Goal: Information Seeking & Learning: Learn about a topic

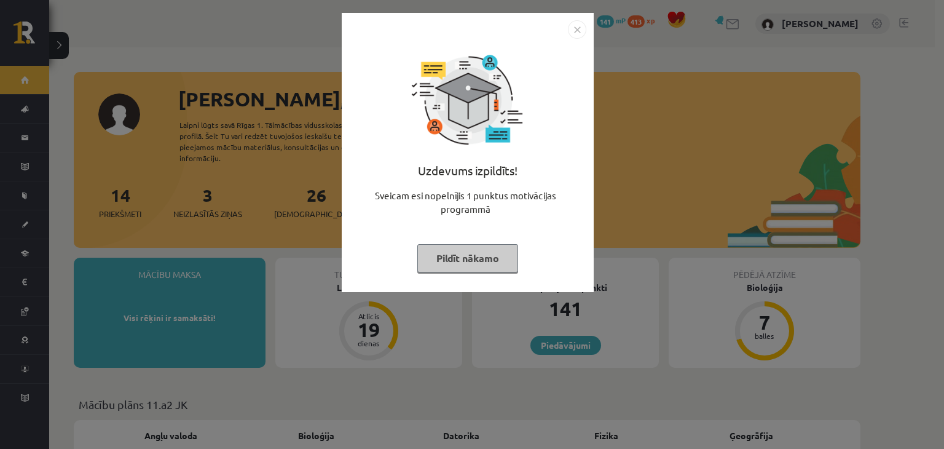
click at [455, 252] on button "Pildīt nākamo" at bounding box center [467, 258] width 101 height 28
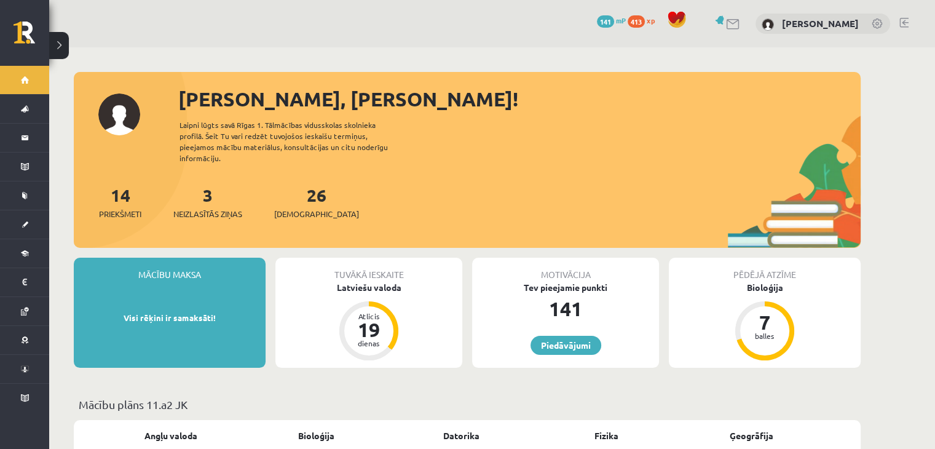
click at [202, 190] on div "3 Neizlasītās ziņas" at bounding box center [207, 201] width 69 height 38
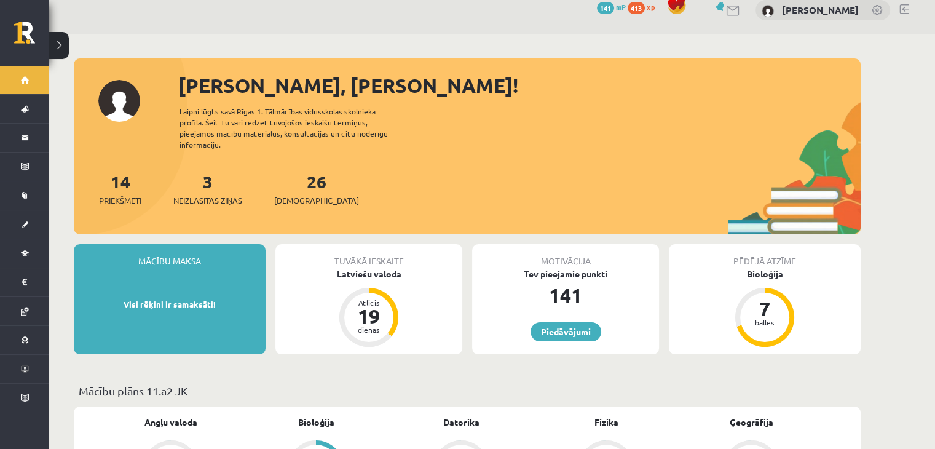
scroll to position [14, 0]
click at [210, 177] on link "3 Neizlasītās ziņas" at bounding box center [207, 188] width 69 height 36
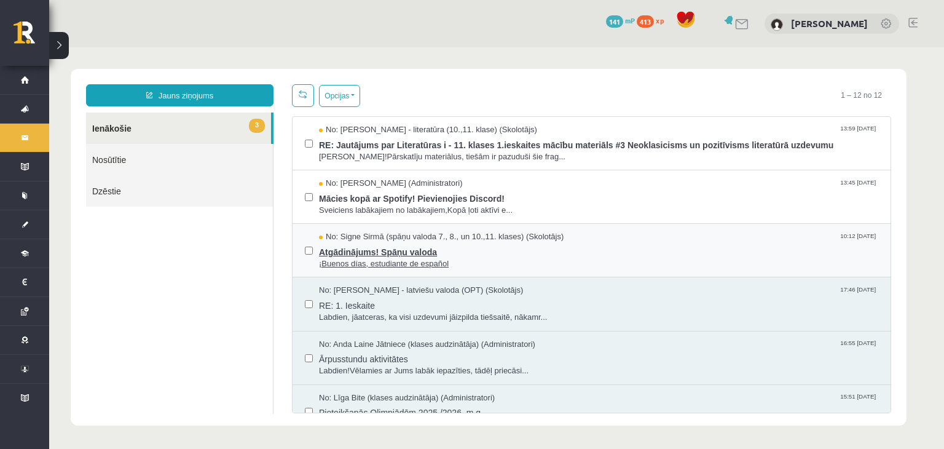
click at [382, 266] on span "¡Buenos días, estudiante de español" at bounding box center [598, 264] width 559 height 12
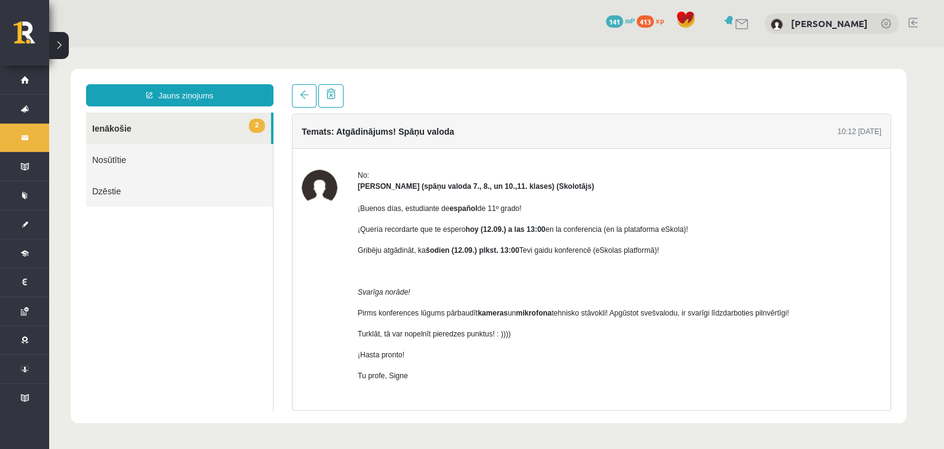
click at [111, 129] on link "2 Ienākošie" at bounding box center [178, 128] width 185 height 31
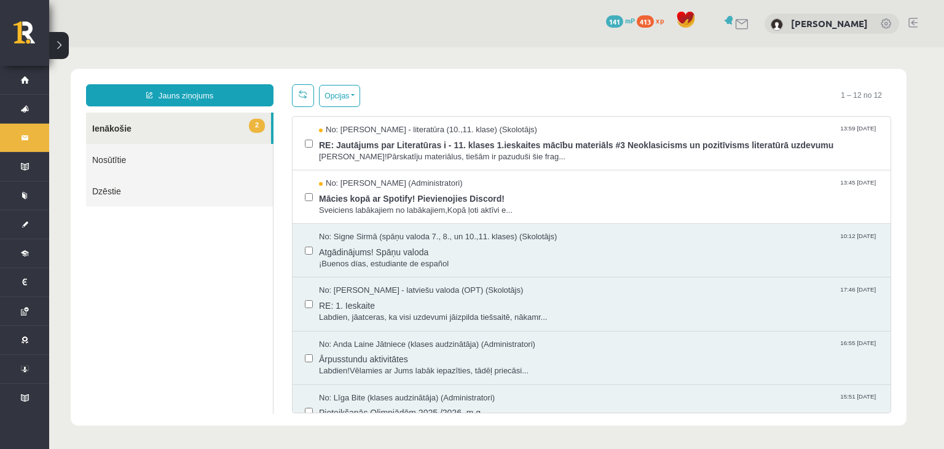
click at [123, 128] on link "2 Ienākošie" at bounding box center [178, 128] width 185 height 31
click at [390, 186] on span "No: Ivo Čapiņš (Administratori)" at bounding box center [391, 184] width 144 height 12
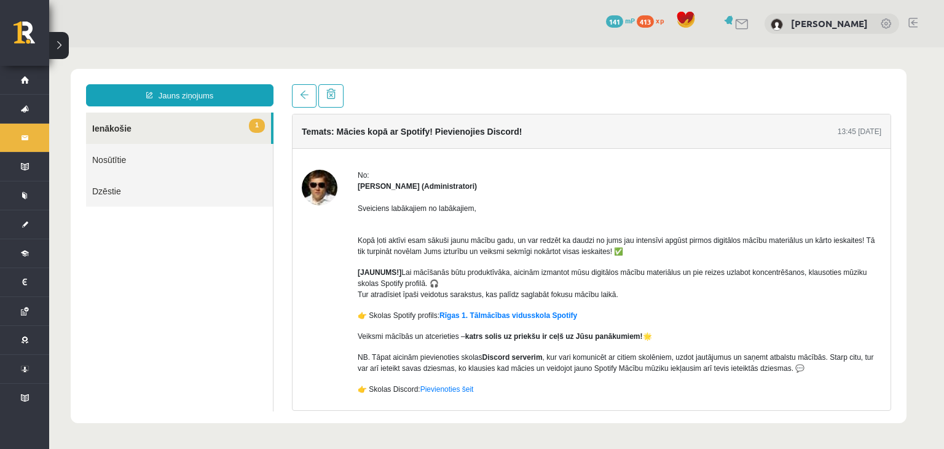
click at [315, 178] on img at bounding box center [320, 188] width 36 height 36
click at [121, 142] on link "1 Ienākošie" at bounding box center [178, 128] width 185 height 31
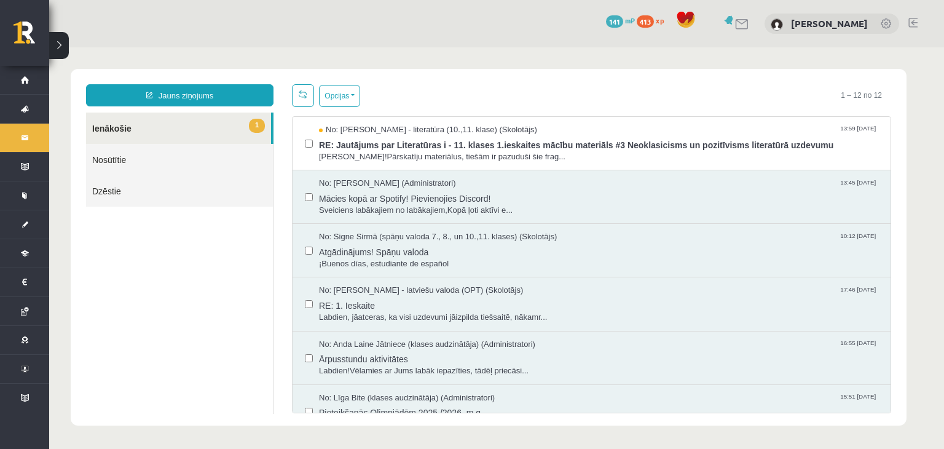
click at [113, 128] on html "Jauns ziņojums 1 Ienākošie Nosūtītie Dzēstie * ********* ********* ******* Opci…" at bounding box center [496, 247] width 895 height 400
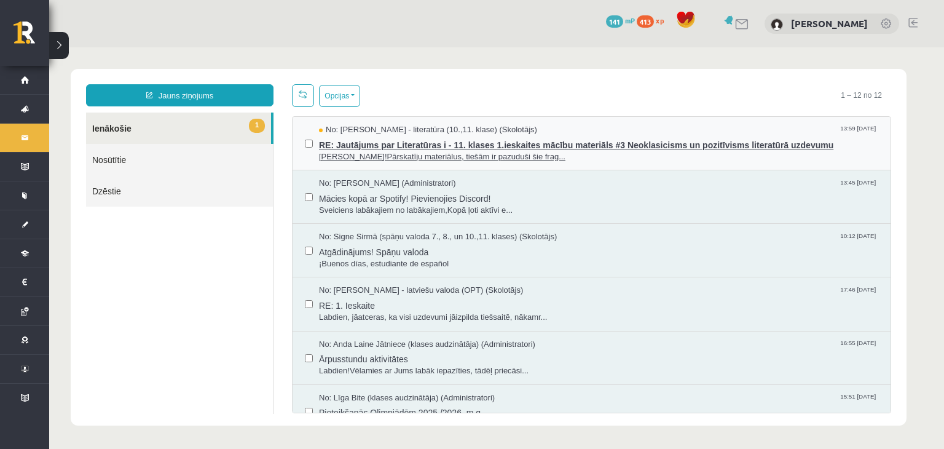
click at [404, 154] on span "Sveika!Pārskatīju materiālus, tiešām ir pazuduši šie frag..." at bounding box center [598, 157] width 559 height 12
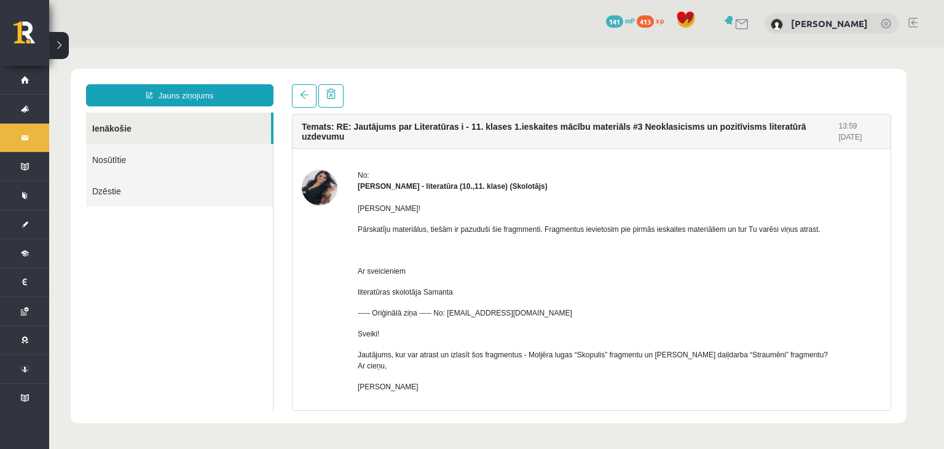
click at [316, 195] on img at bounding box center [320, 188] width 36 height 36
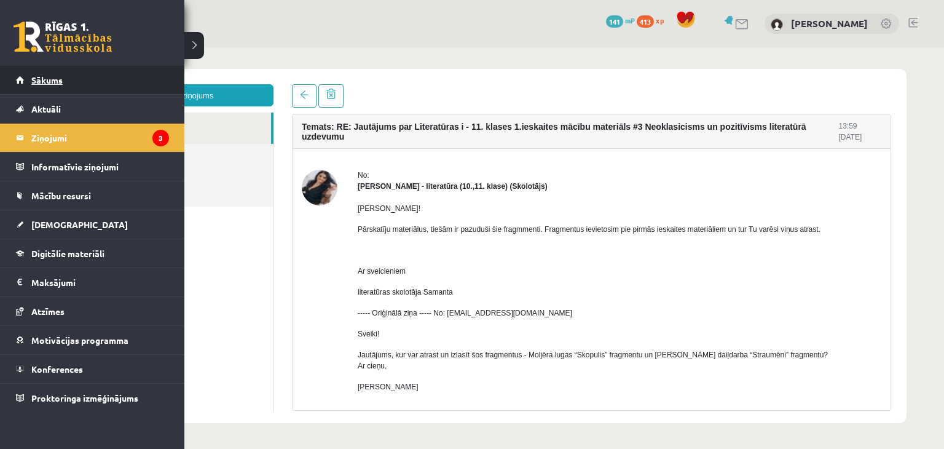
click at [49, 81] on span "Sākums" at bounding box center [46, 79] width 31 height 11
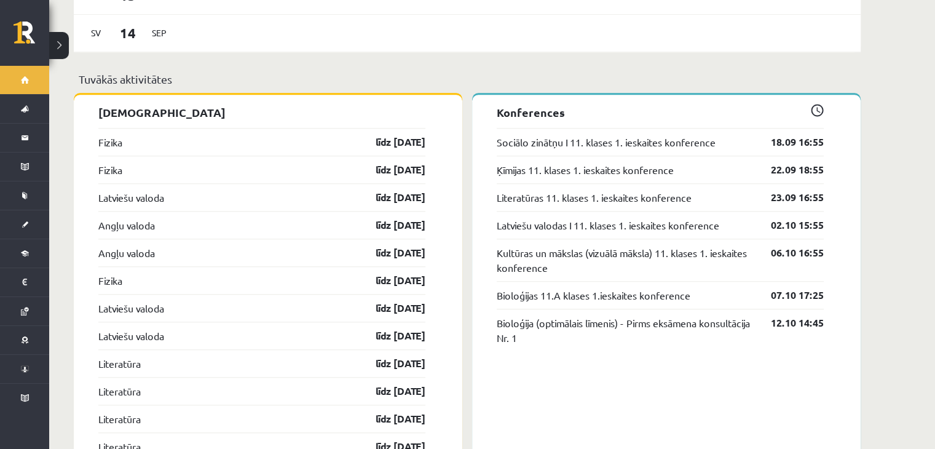
scroll to position [1064, 0]
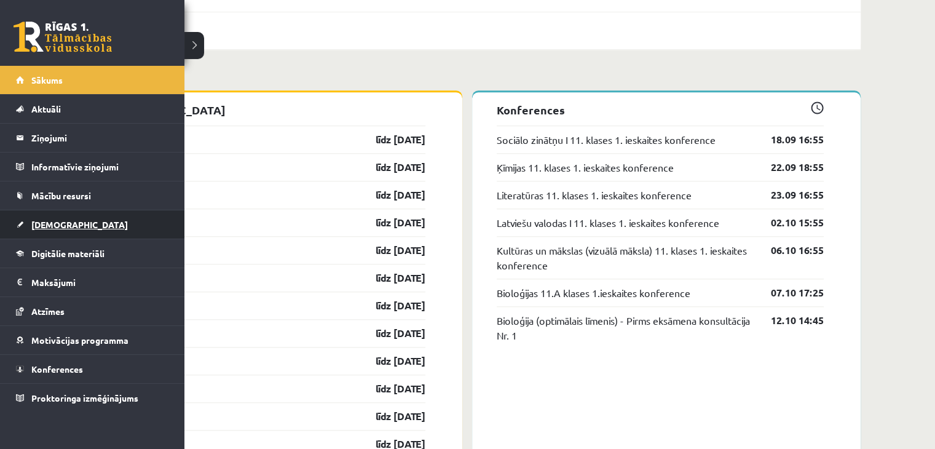
click at [50, 224] on span "[DEMOGRAPHIC_DATA]" at bounding box center [79, 224] width 97 height 11
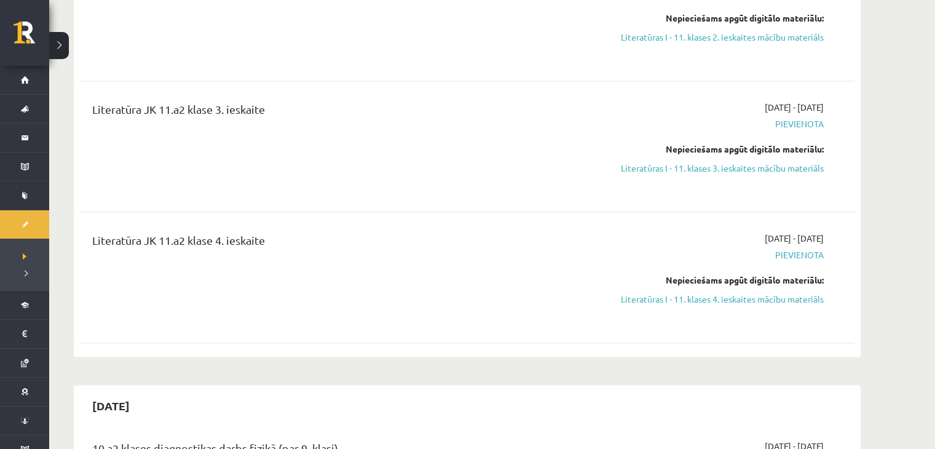
scroll to position [1809, 0]
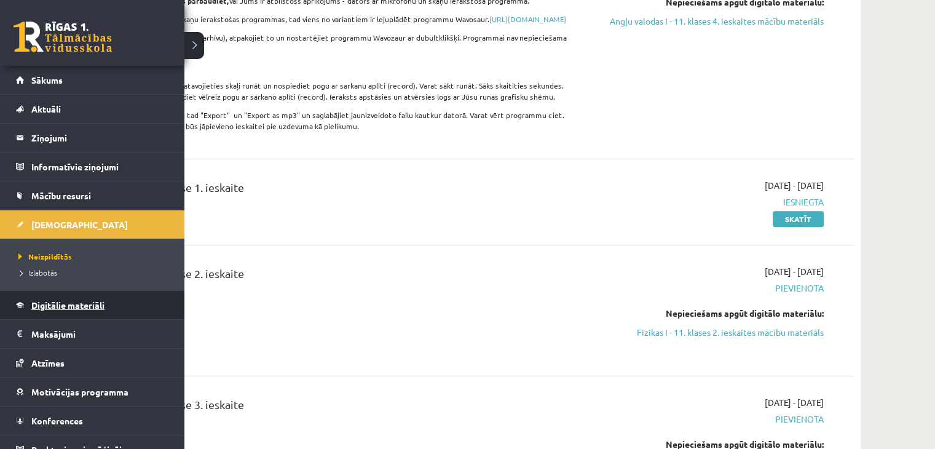
scroll to position [524, 0]
click at [71, 308] on span "Digitālie materiāli" at bounding box center [67, 304] width 73 height 11
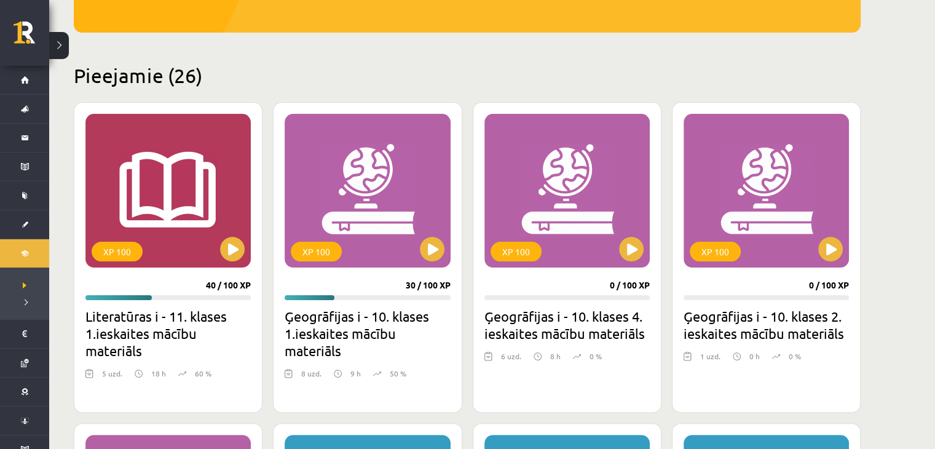
scroll to position [253, 0]
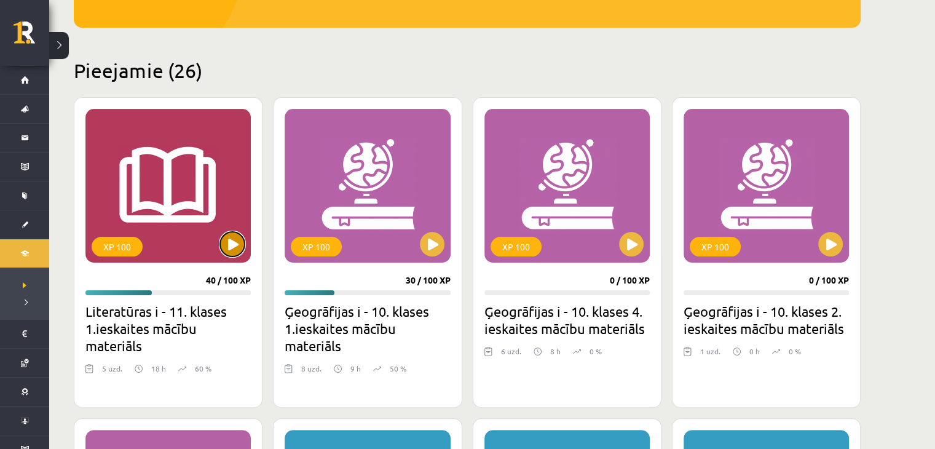
click at [229, 250] on button at bounding box center [232, 244] width 25 height 25
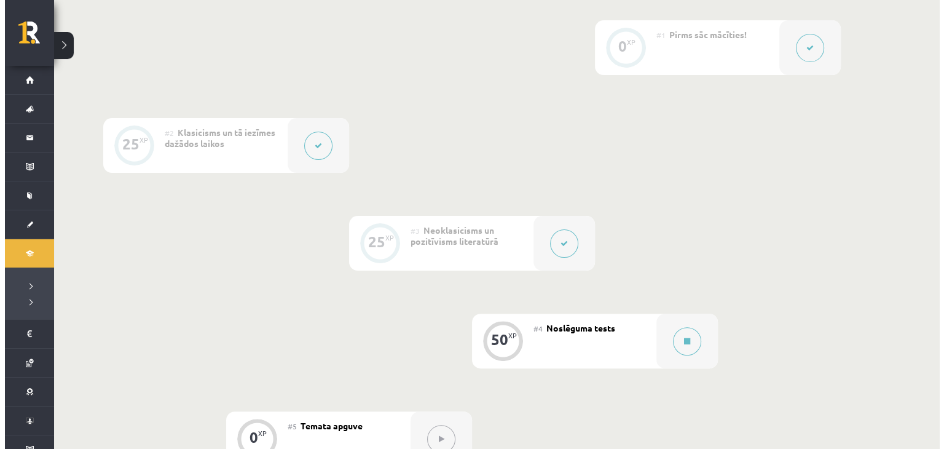
scroll to position [312, 0]
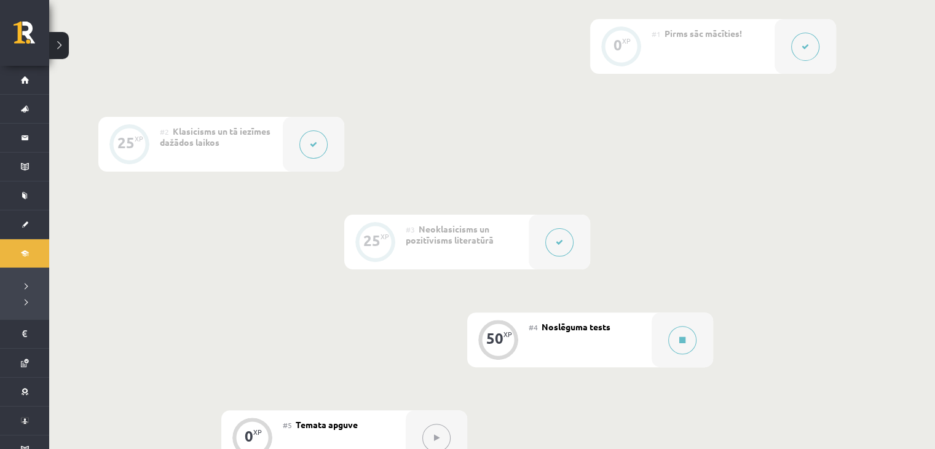
click at [558, 241] on icon at bounding box center [559, 242] width 7 height 7
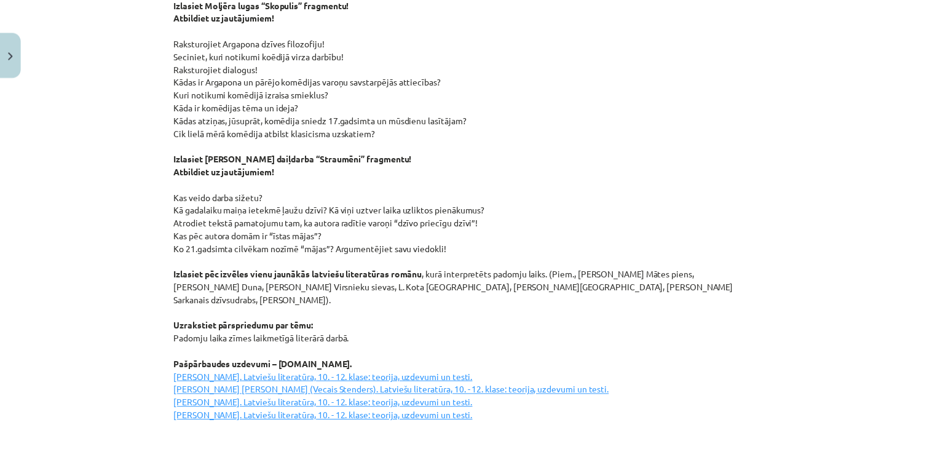
scroll to position [1463, 0]
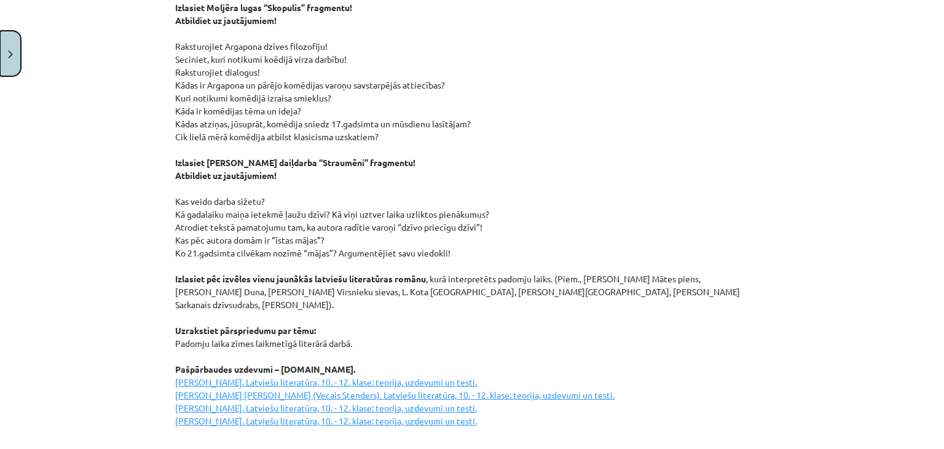
click at [7, 42] on button "Close" at bounding box center [10, 53] width 21 height 45
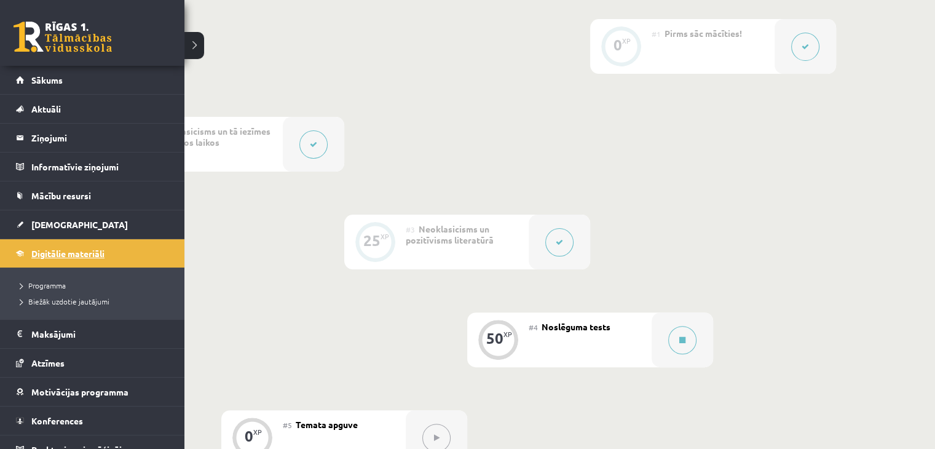
click at [77, 258] on link "Digitālie materiāli" at bounding box center [92, 253] width 153 height 28
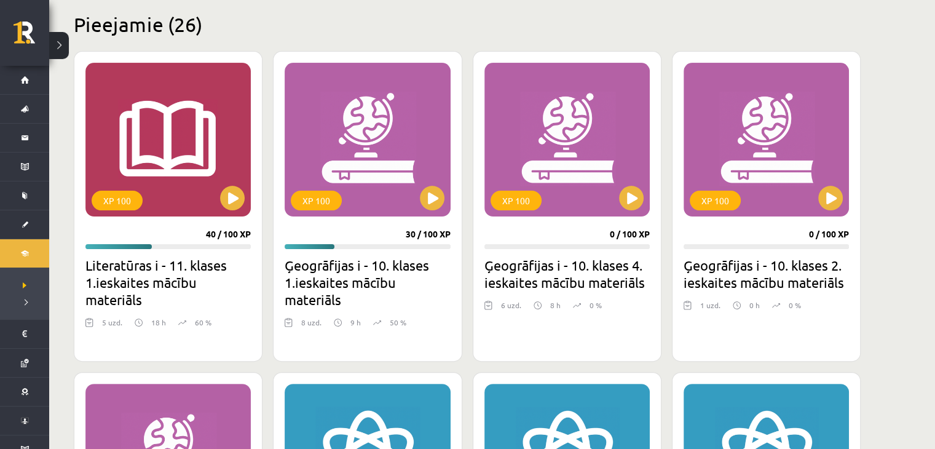
scroll to position [309, 0]
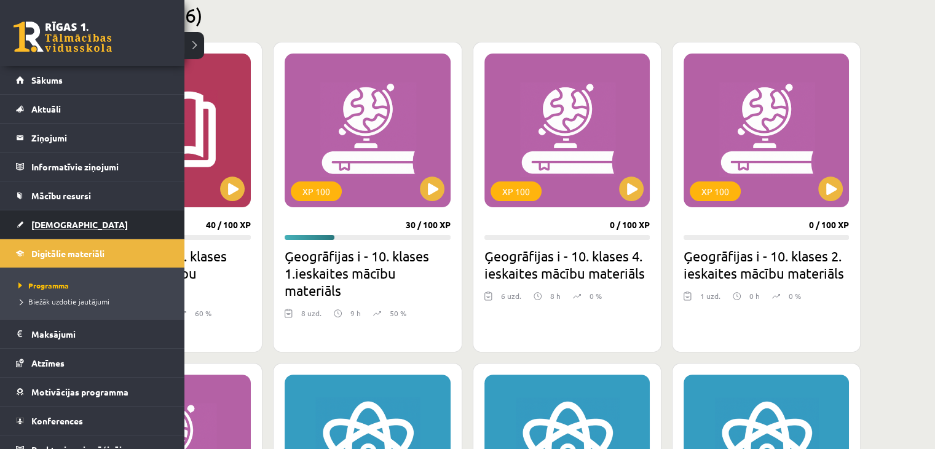
click at [27, 218] on link "[DEMOGRAPHIC_DATA]" at bounding box center [92, 224] width 153 height 28
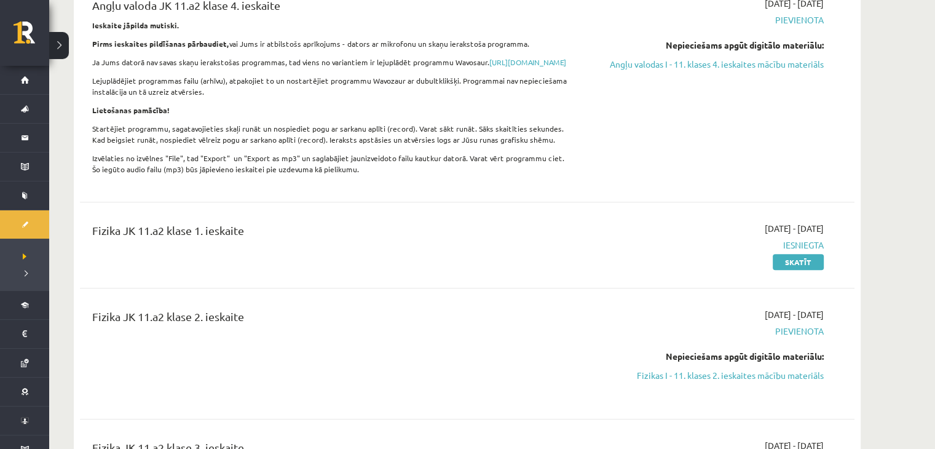
scroll to position [563, 0]
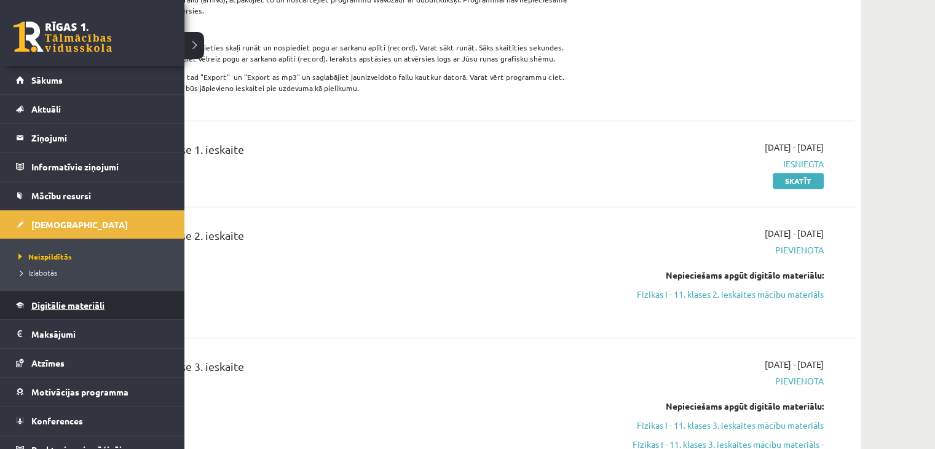
click at [59, 308] on span "Digitālie materiāli" at bounding box center [67, 304] width 73 height 11
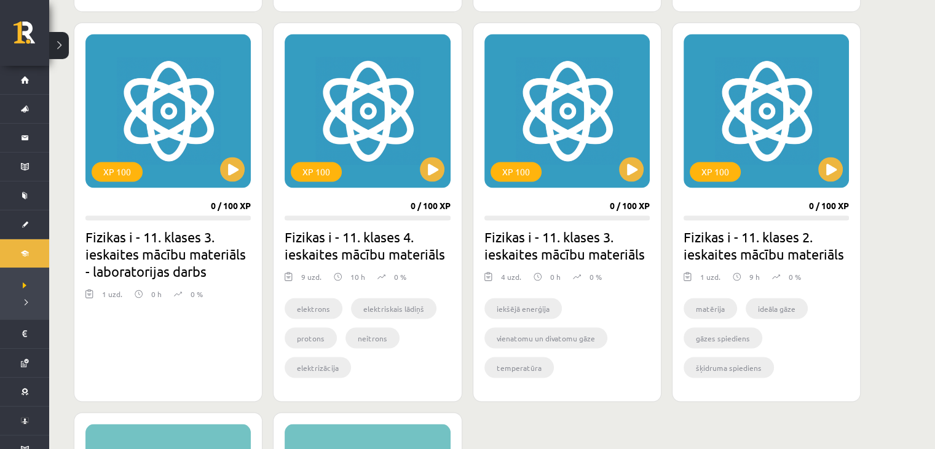
scroll to position [2137, 0]
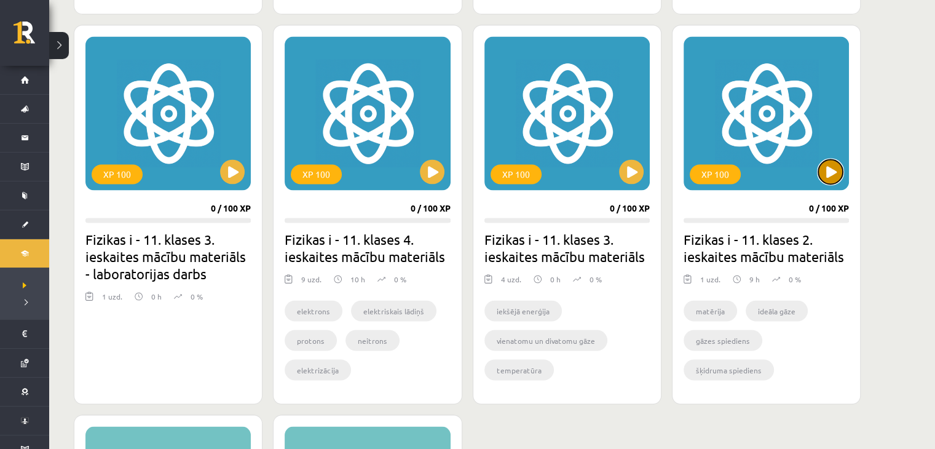
click at [829, 167] on button at bounding box center [830, 171] width 25 height 25
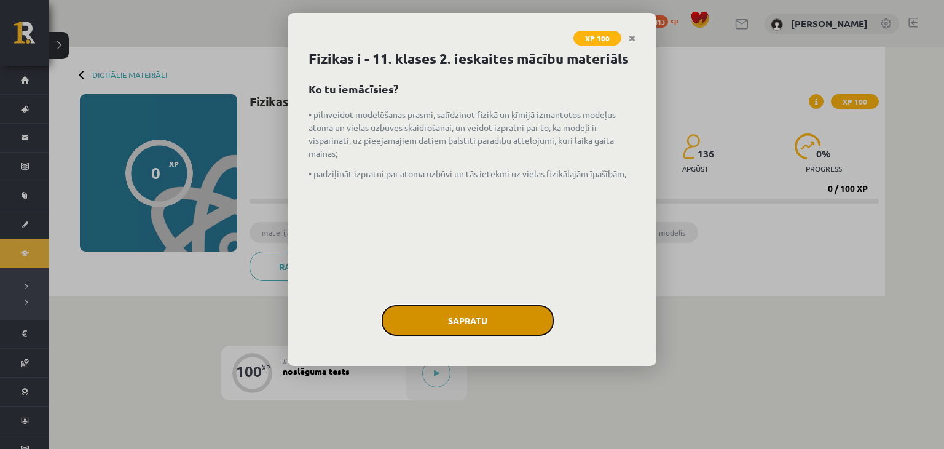
click at [499, 325] on button "Sapratu" at bounding box center [468, 320] width 172 height 31
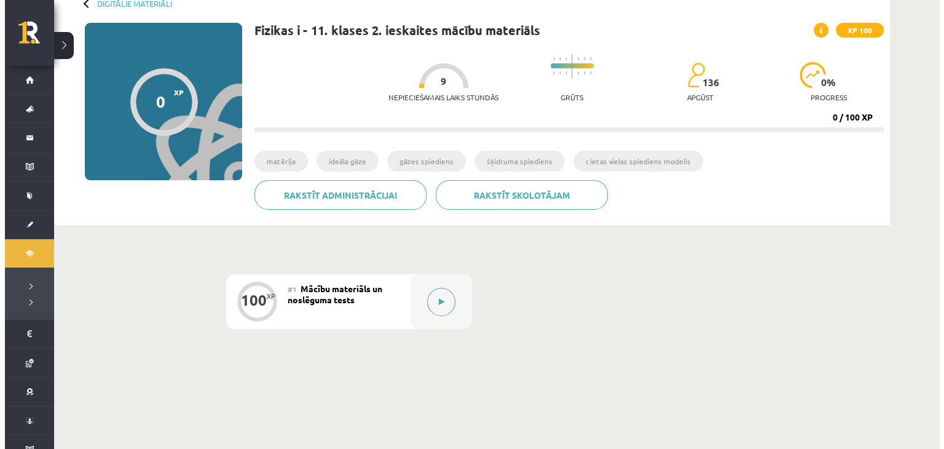
scroll to position [117, 0]
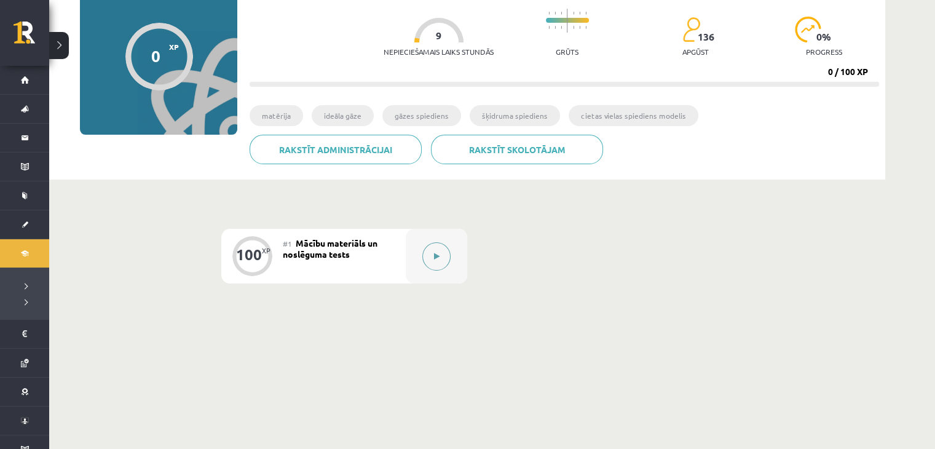
click at [443, 258] on button at bounding box center [436, 256] width 28 height 28
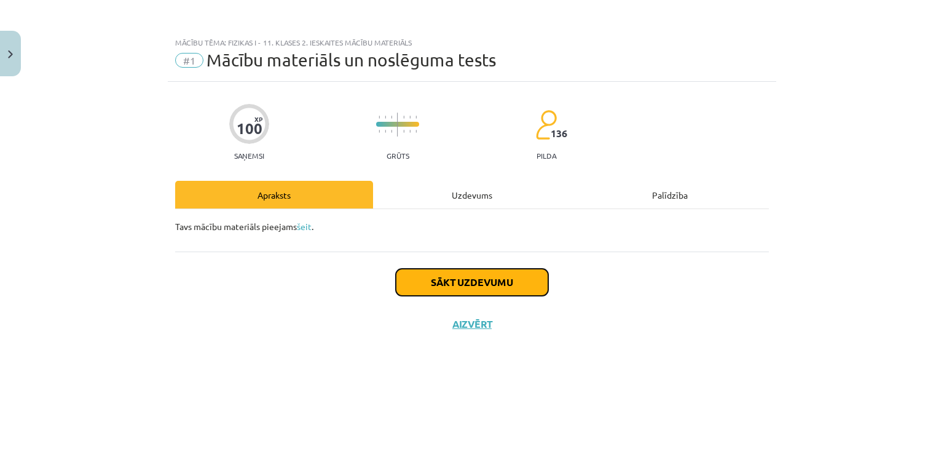
click at [443, 281] on button "Sākt uzdevumu" at bounding box center [472, 282] width 152 height 27
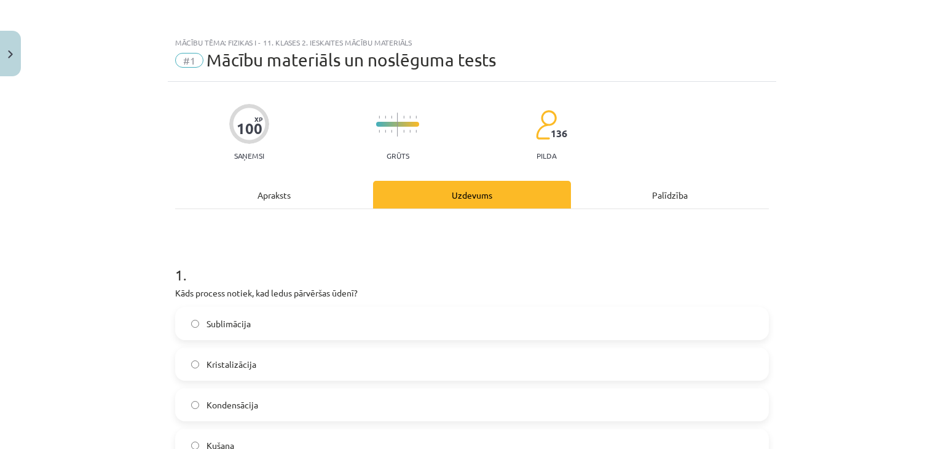
click at [229, 205] on div "Apraksts" at bounding box center [274, 195] width 198 height 28
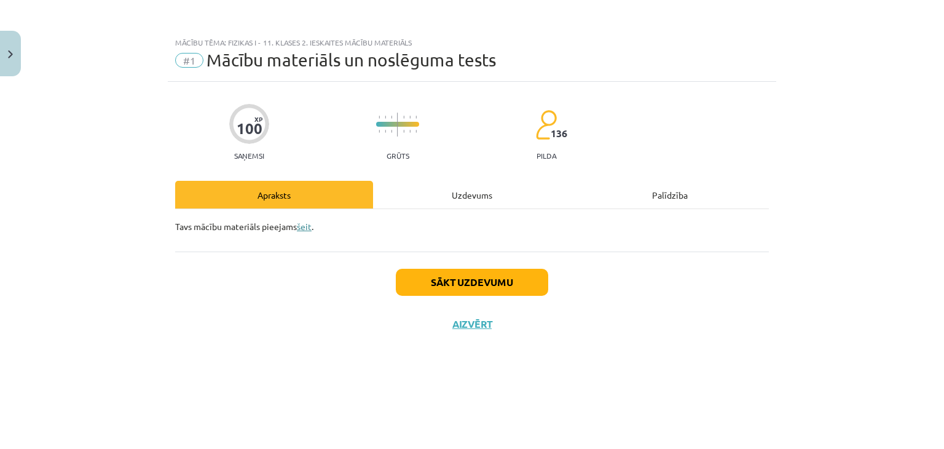
click at [305, 230] on link "šeit" at bounding box center [304, 226] width 15 height 11
